Goal: Task Accomplishment & Management: Manage account settings

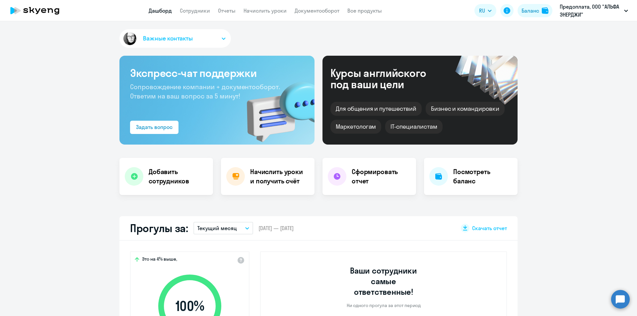
select select "30"
click at [532, 15] on button "Баланс" at bounding box center [534, 10] width 35 height 13
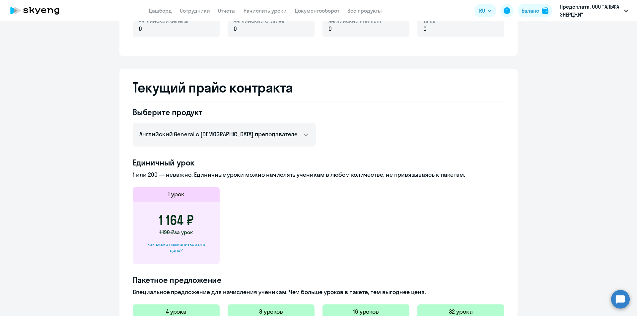
scroll to position [199, 0]
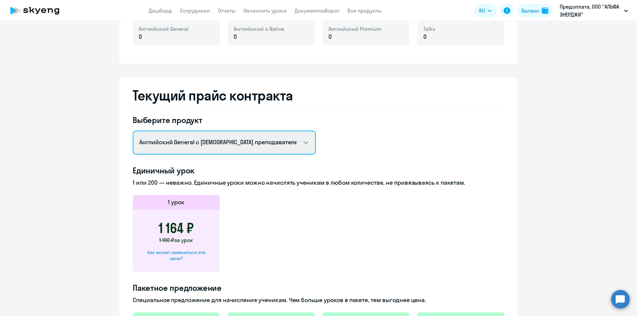
click at [302, 148] on select "Английский General с русскоговорящим преподавателем Английский General с [DEMOG…" at bounding box center [224, 143] width 183 height 24
select select "english_adult_not_native_speaker_premium"
click at [133, 131] on select "Английский General с русскоговорящим преподавателем Английский General с [DEMOG…" at bounding box center [224, 143] width 183 height 24
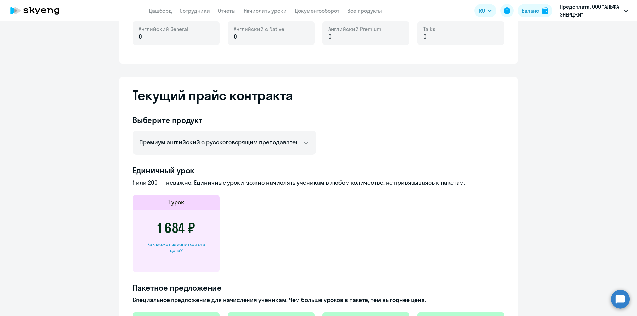
click at [375, 206] on app-price-card "1 урок 1 684 ₽ Как может измениться эта цена?" at bounding box center [318, 233] width 371 height 77
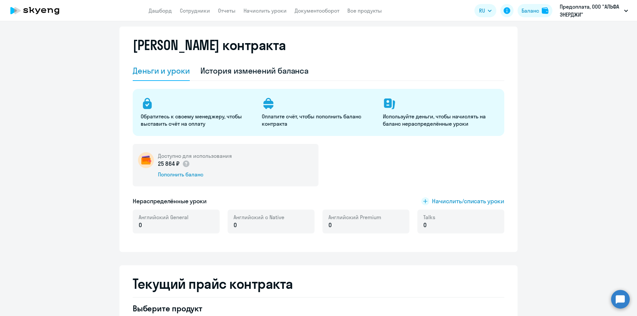
scroll to position [0, 0]
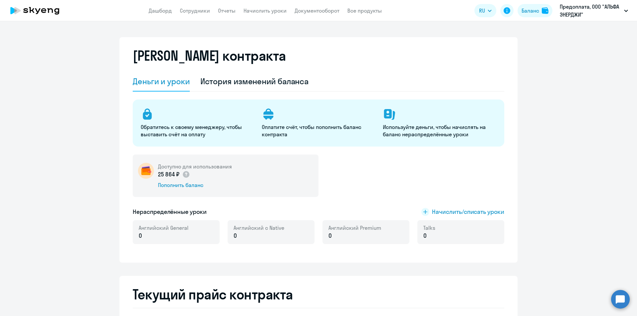
click at [620, 296] on circle at bounding box center [620, 299] width 19 height 19
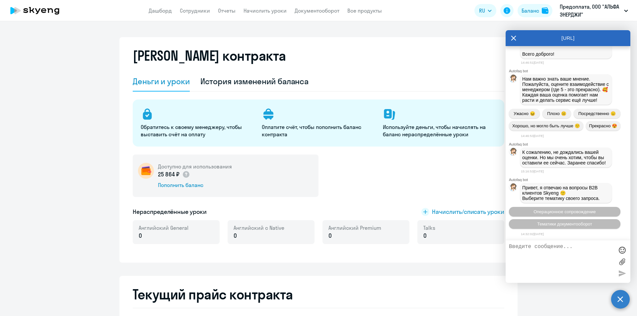
scroll to position [1745, 0]
click at [514, 38] on icon at bounding box center [513, 38] width 5 height 16
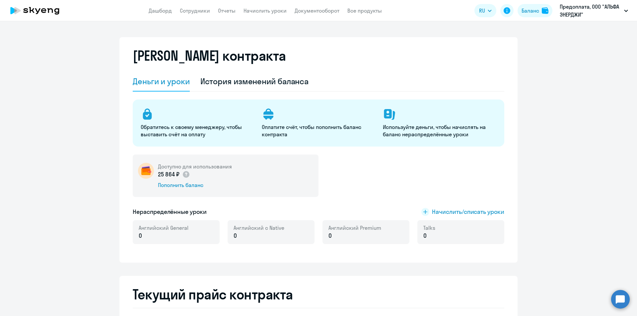
click at [435, 51] on div "[PERSON_NAME] контракта" at bounding box center [318, 60] width 371 height 24
click at [200, 10] on link "Сотрудники" at bounding box center [195, 10] width 30 height 7
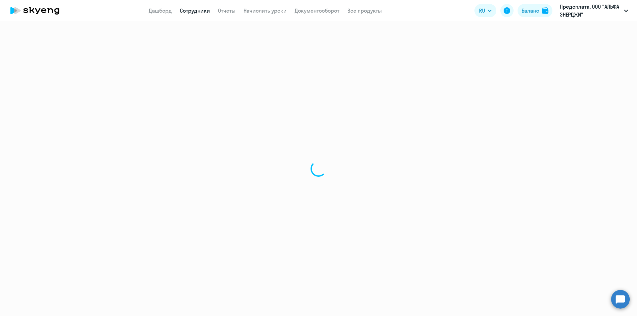
select select "30"
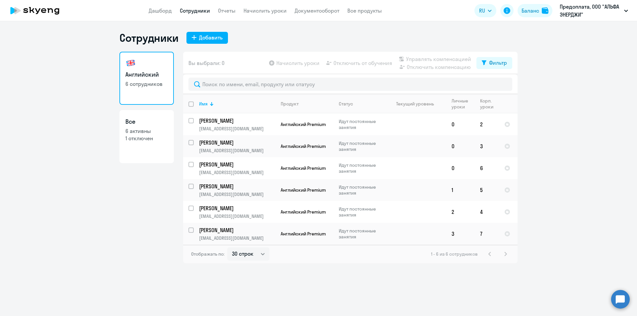
click at [553, 187] on ng-component "Сотрудники Добавить Английский 6 сотрудников Все 6 активны 1 отключен Вы выбрал…" at bounding box center [318, 147] width 637 height 232
